Goal: Find specific page/section: Find specific page/section

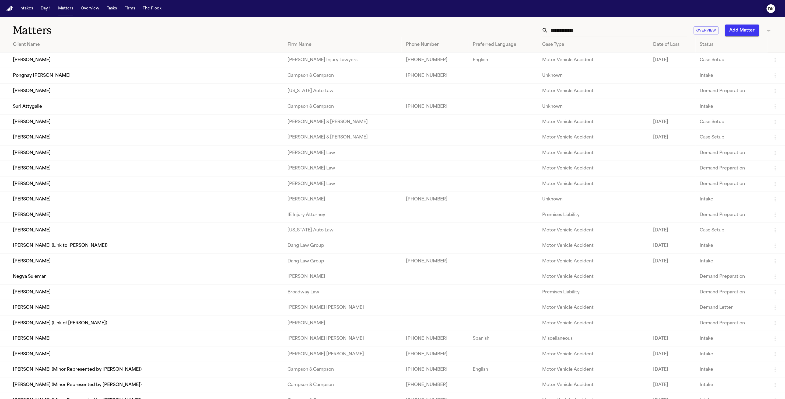
click at [768, 11] on icon "DK" at bounding box center [771, 8] width 9 height 9
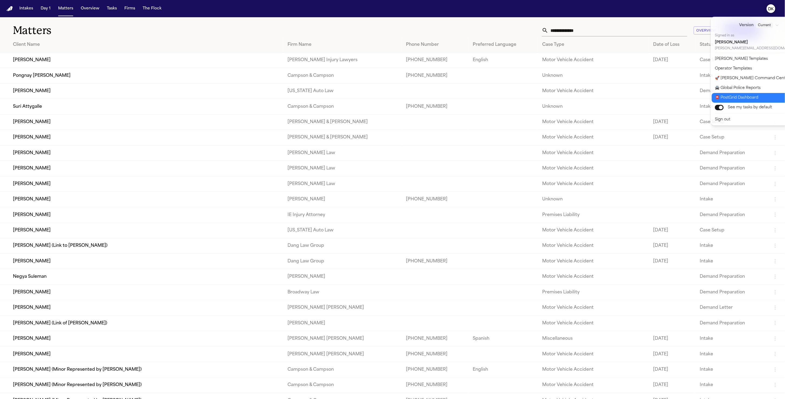
click at [746, 101] on button "📮 PostGrid Dashboard" at bounding box center [762, 98] width 101 height 10
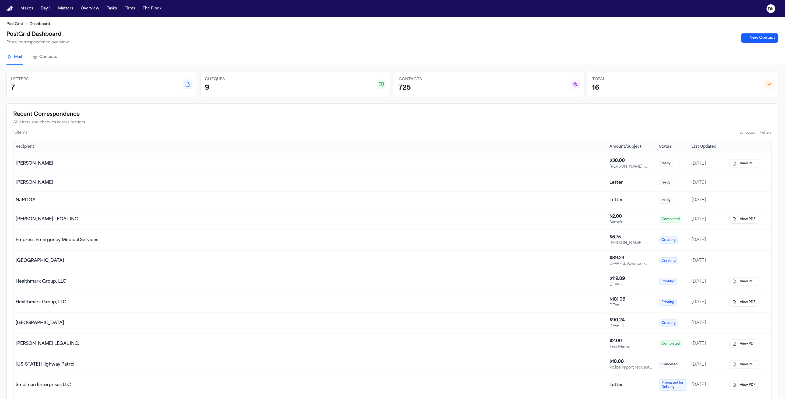
scroll to position [83, 0]
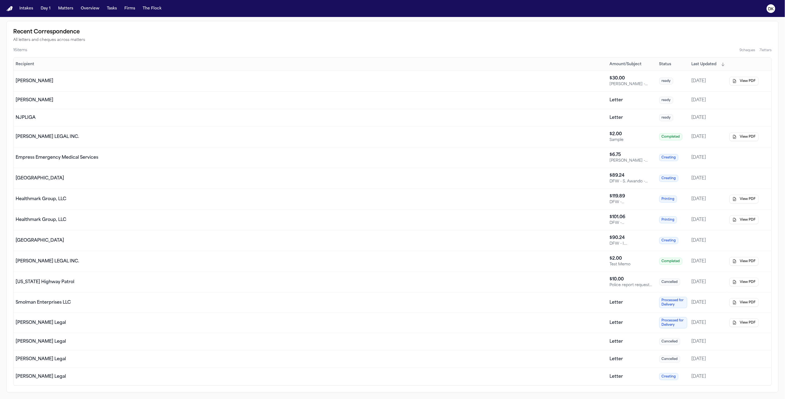
click at [414, 176] on div "[GEOGRAPHIC_DATA]" at bounding box center [311, 178] width 590 height 6
click at [392, 175] on div "[GEOGRAPHIC_DATA]" at bounding box center [311, 178] width 590 height 6
click at [382, 154] on div "Empress Emergency Medical Services" at bounding box center [311, 157] width 590 height 6
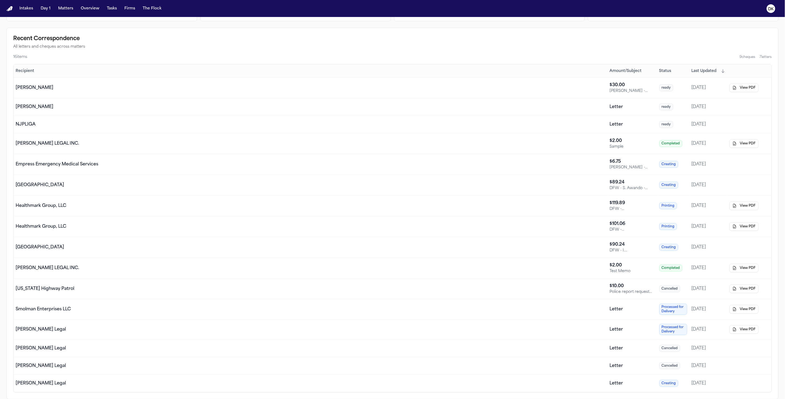
click at [337, 303] on td "Smolman Enterprises LLC" at bounding box center [310, 309] width 594 height 20
click at [342, 289] on div "[US_STATE] Highway Patrol" at bounding box center [311, 288] width 590 height 6
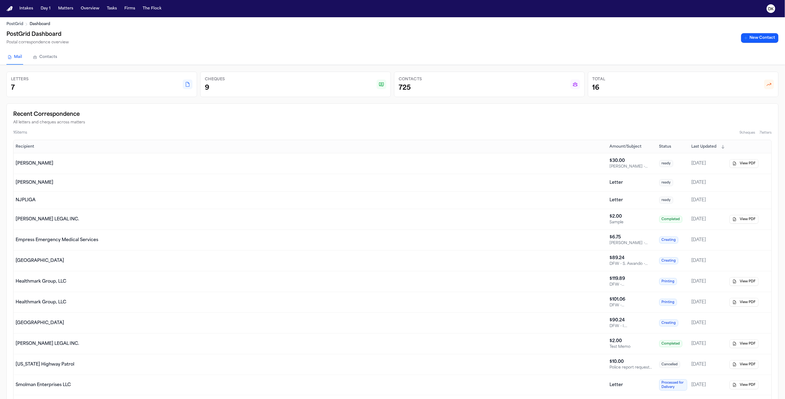
click at [423, 204] on td "NJPLIGA" at bounding box center [310, 200] width 594 height 18
click at [375, 188] on td "[PERSON_NAME]" at bounding box center [310, 183] width 594 height 18
click at [383, 178] on td "[PERSON_NAME]" at bounding box center [310, 183] width 594 height 18
click at [381, 169] on td "[PERSON_NAME]" at bounding box center [310, 163] width 594 height 21
click at [383, 160] on div "[PERSON_NAME]" at bounding box center [311, 163] width 590 height 6
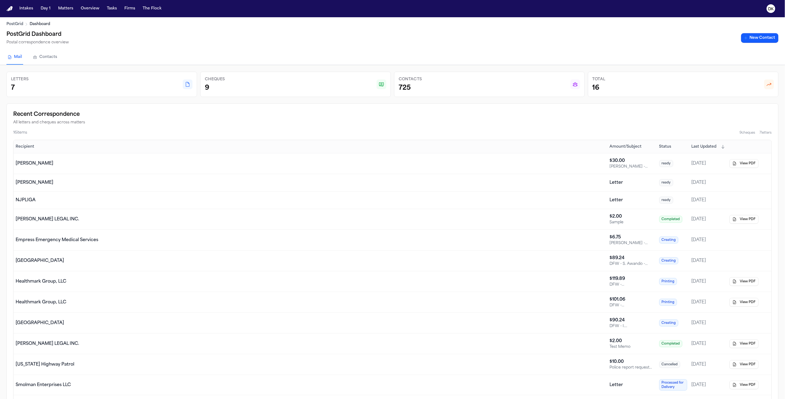
click at [366, 169] on td "[PERSON_NAME]" at bounding box center [310, 163] width 594 height 21
click at [343, 185] on div "[PERSON_NAME]" at bounding box center [311, 182] width 590 height 6
click at [250, 225] on td "[PERSON_NAME] LEGAL INC." at bounding box center [310, 219] width 594 height 21
click at [234, 241] on div "Empress Emergency Medical Services" at bounding box center [311, 240] width 590 height 6
click at [275, 285] on td "Healthmark Group, LLC" at bounding box center [310, 281] width 594 height 21
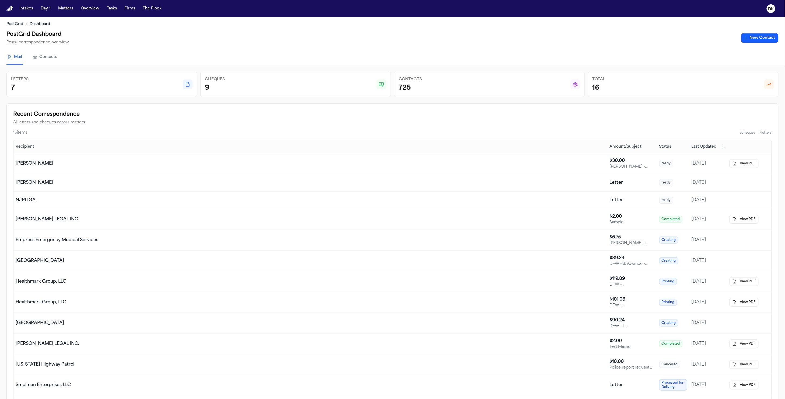
click at [532, 263] on div "[GEOGRAPHIC_DATA]" at bounding box center [311, 260] width 590 height 6
click at [532, 284] on div "Healthmark Group, LLC" at bounding box center [311, 281] width 590 height 6
click at [568, 308] on td "Healthmark Group, LLC" at bounding box center [310, 302] width 594 height 21
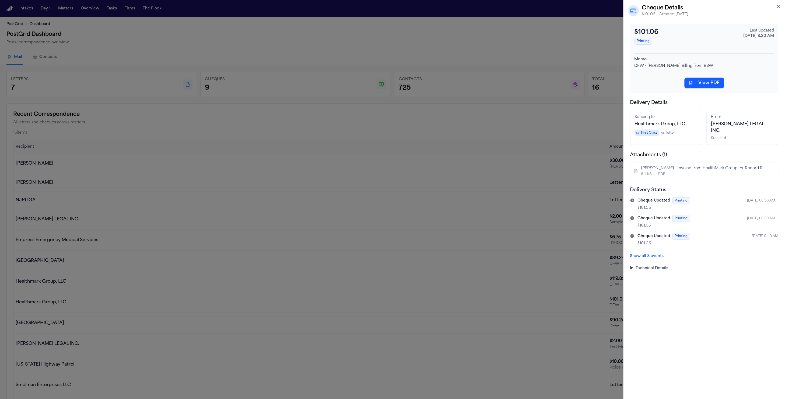
click at [703, 166] on div "[PERSON_NAME] - Invoice from HealthMark Group for Record Retrieval - [DATE]" at bounding box center [703, 168] width 125 height 5
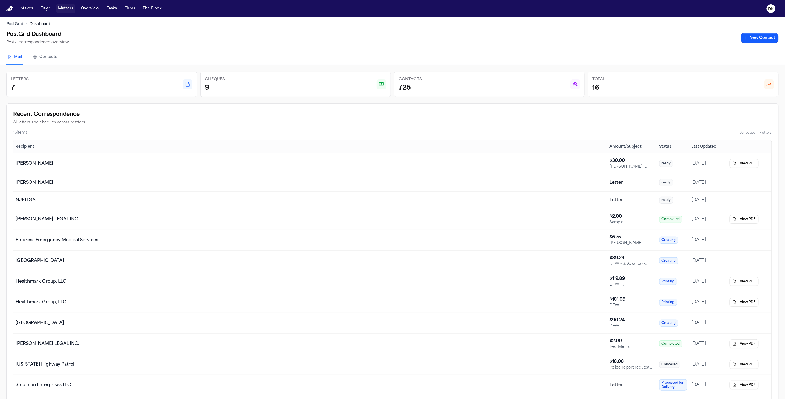
click at [62, 9] on button "Matters" at bounding box center [65, 9] width 19 height 10
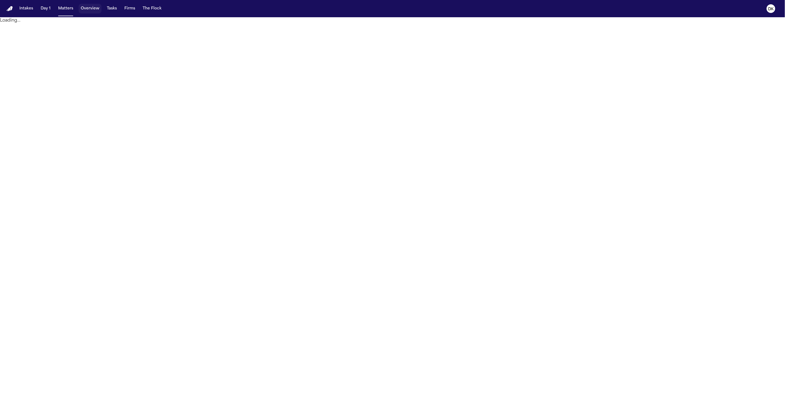
click at [92, 11] on button "Overview" at bounding box center [90, 9] width 23 height 10
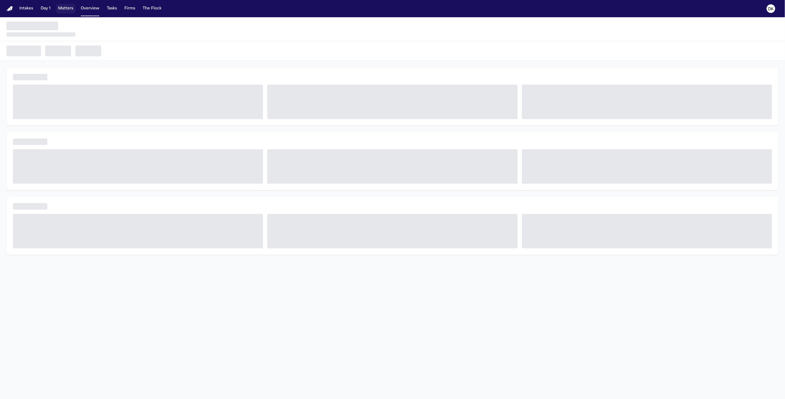
click at [71, 6] on button "Matters" at bounding box center [65, 9] width 19 height 10
